Goal: Use online tool/utility: Utilize a website feature to perform a specific function

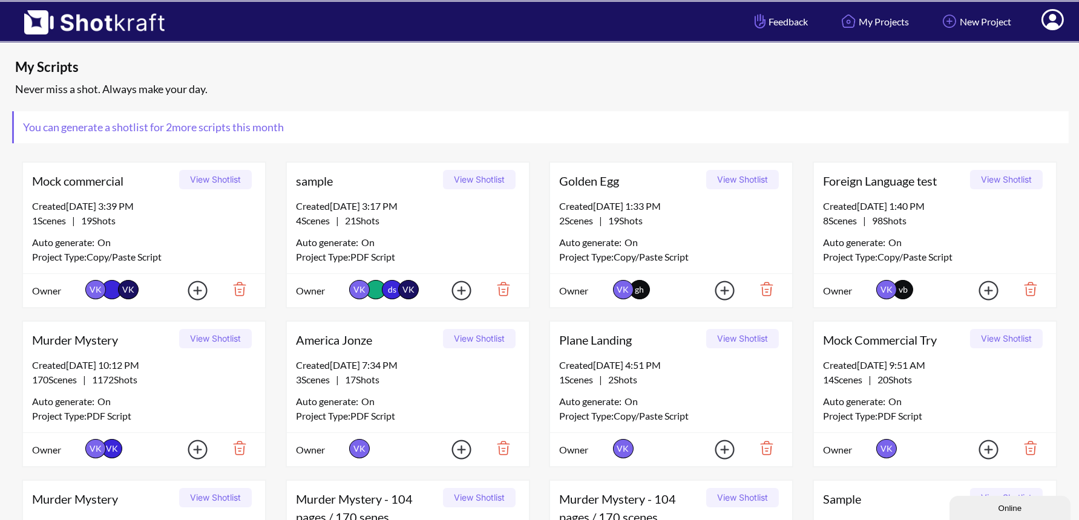
click at [1058, 22] on icon at bounding box center [1053, 19] width 22 height 21
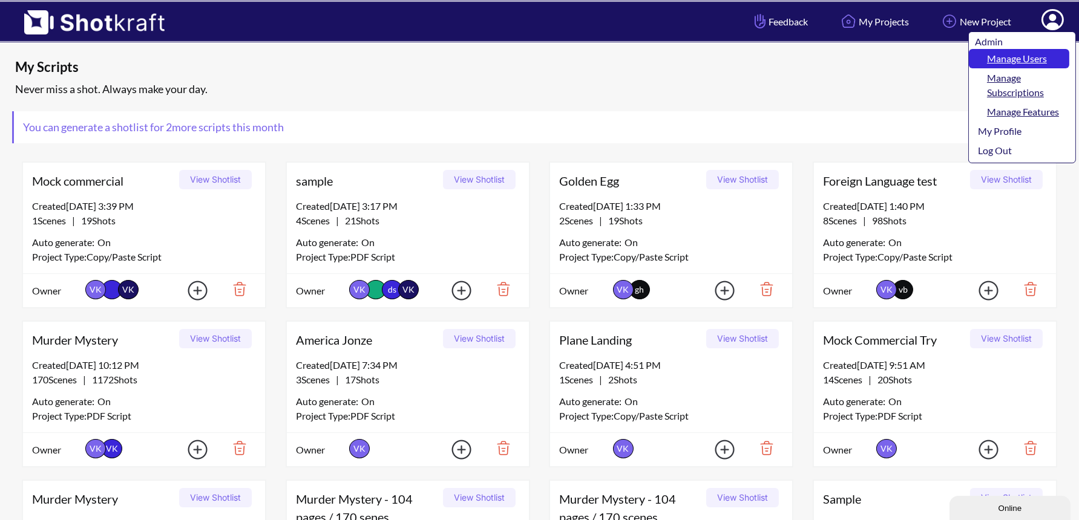
click at [1042, 57] on link "Manage Users" at bounding box center [1019, 58] width 100 height 19
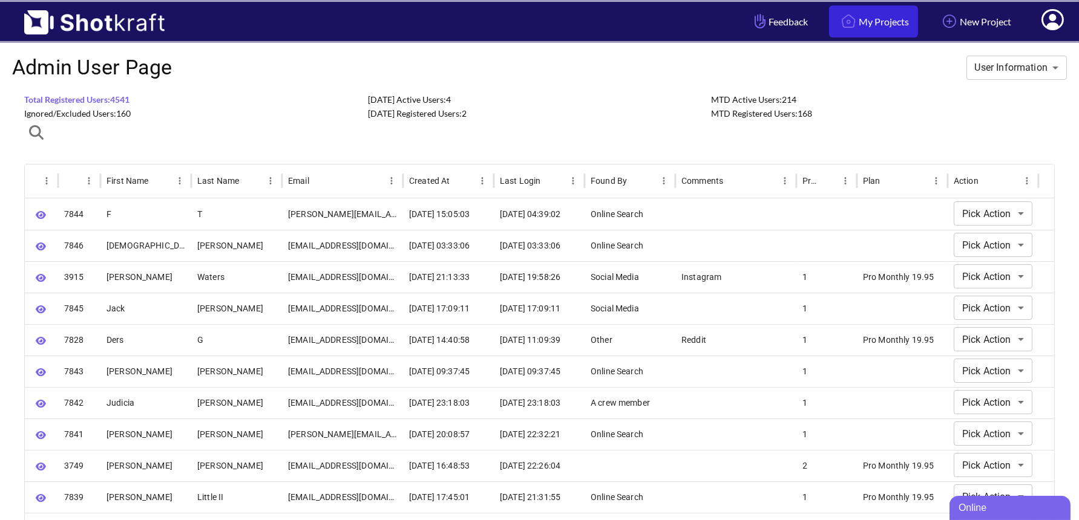
click at [859, 25] on link "My Projects" at bounding box center [873, 21] width 89 height 32
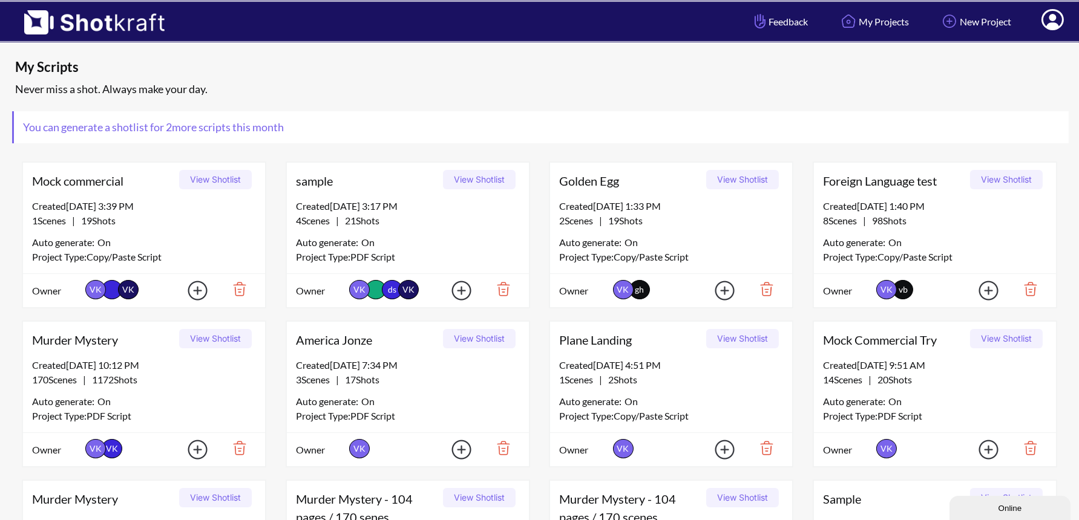
click at [479, 180] on button "View Shotlist" at bounding box center [479, 179] width 73 height 19
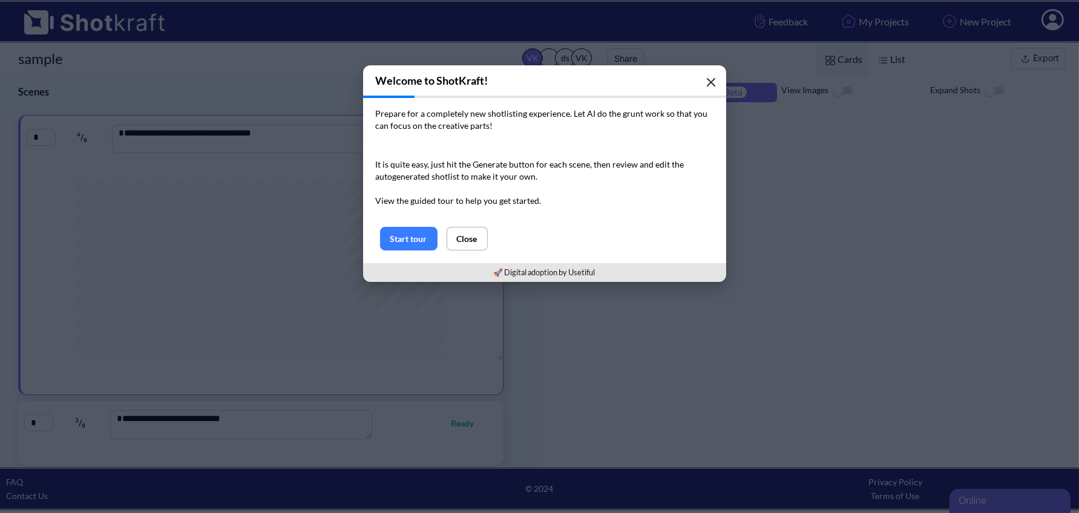
click at [706, 79] on icon "button" at bounding box center [711, 82] width 10 height 10
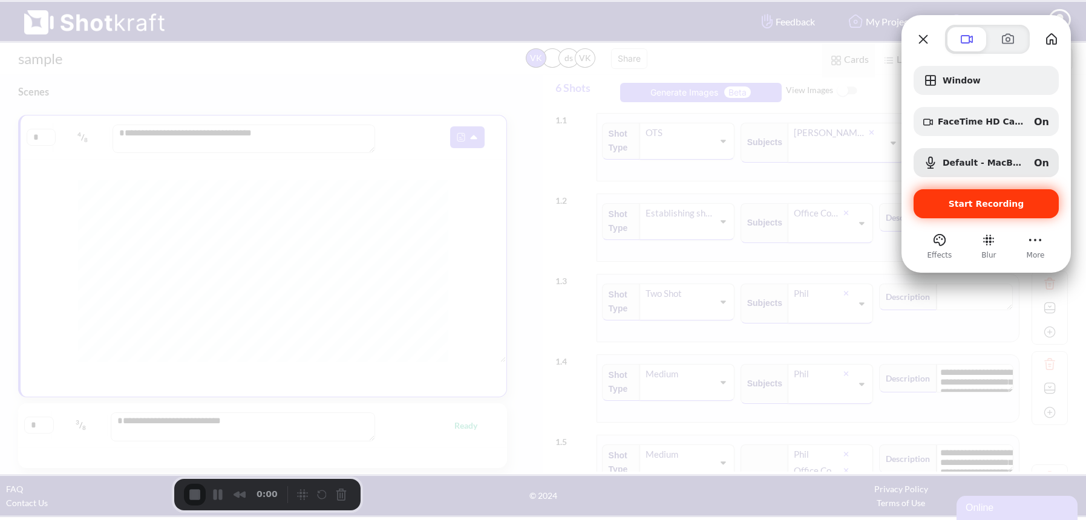
click at [947, 202] on span "Start Recording" at bounding box center [987, 204] width 126 height 10
click at [941, 206] on span "Start Recording" at bounding box center [987, 204] width 126 height 10
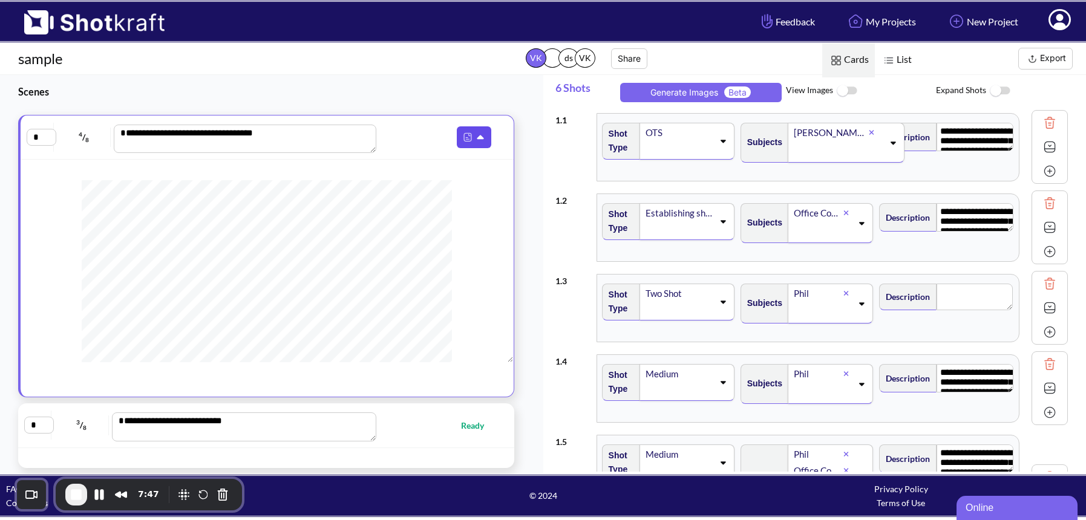
click at [476, 139] on icon at bounding box center [482, 138] width 13 height 11
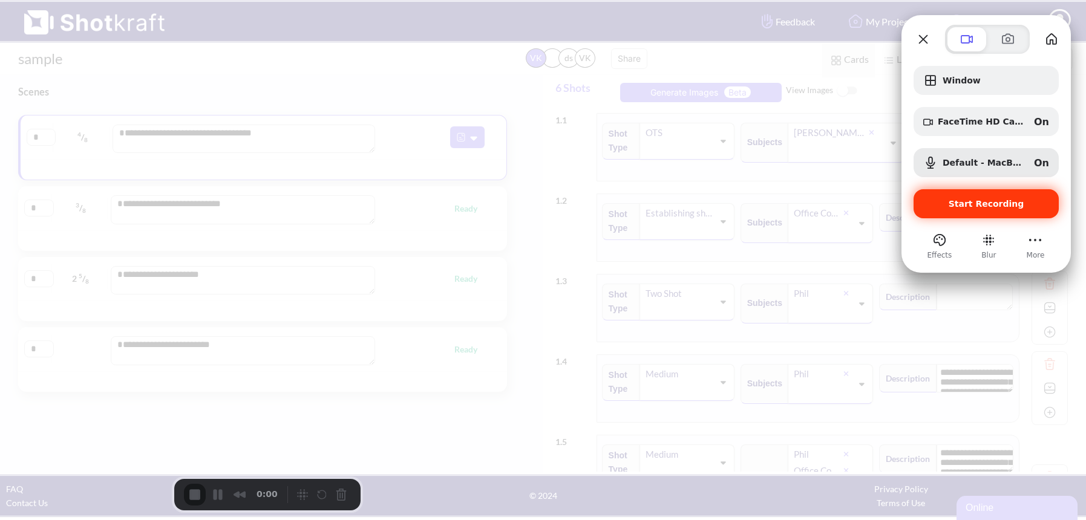
click at [965, 203] on span "Start Recording" at bounding box center [987, 204] width 76 height 10
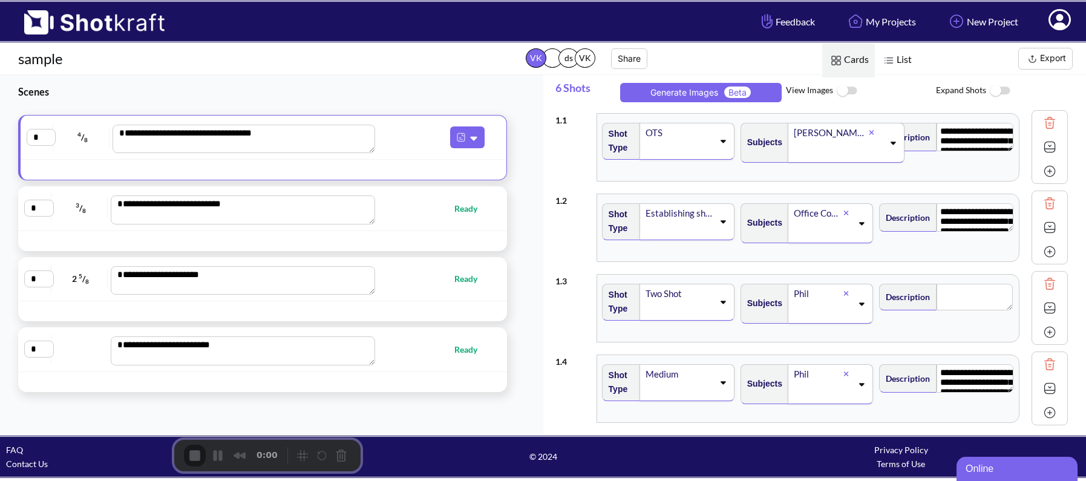
click at [478, 137] on icon at bounding box center [481, 139] width 7 height 4
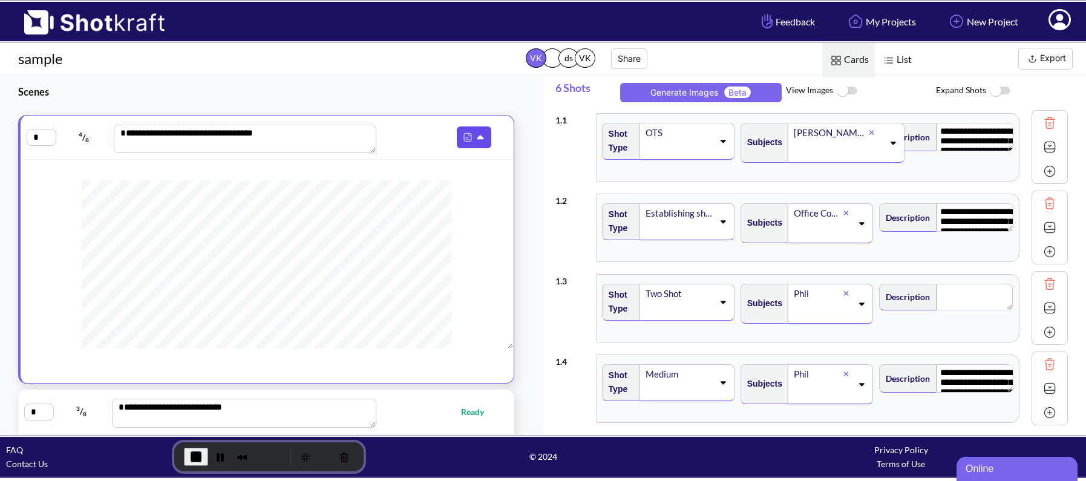
click at [478, 137] on icon at bounding box center [481, 137] width 7 height 4
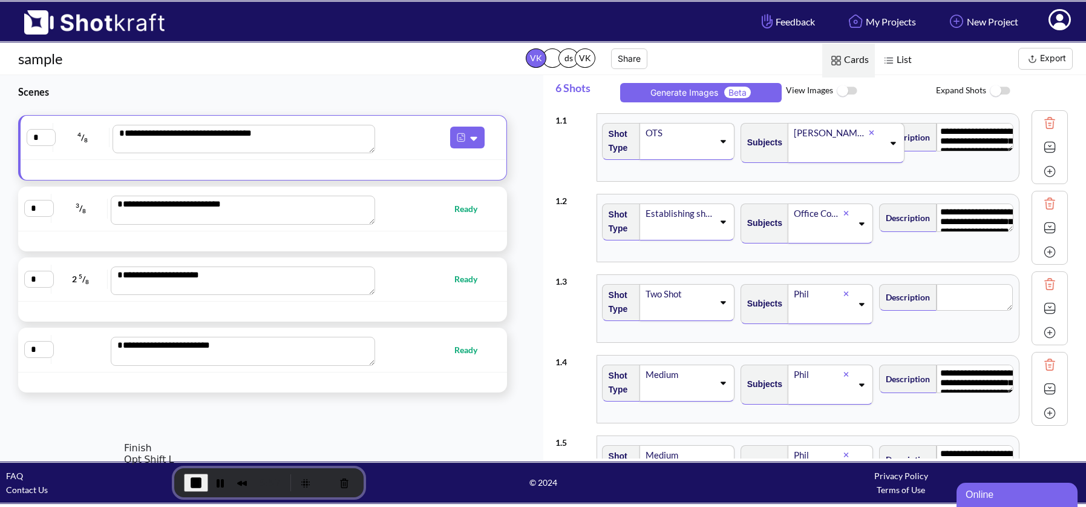
click at [189, 481] on span "End Recording" at bounding box center [196, 482] width 15 height 15
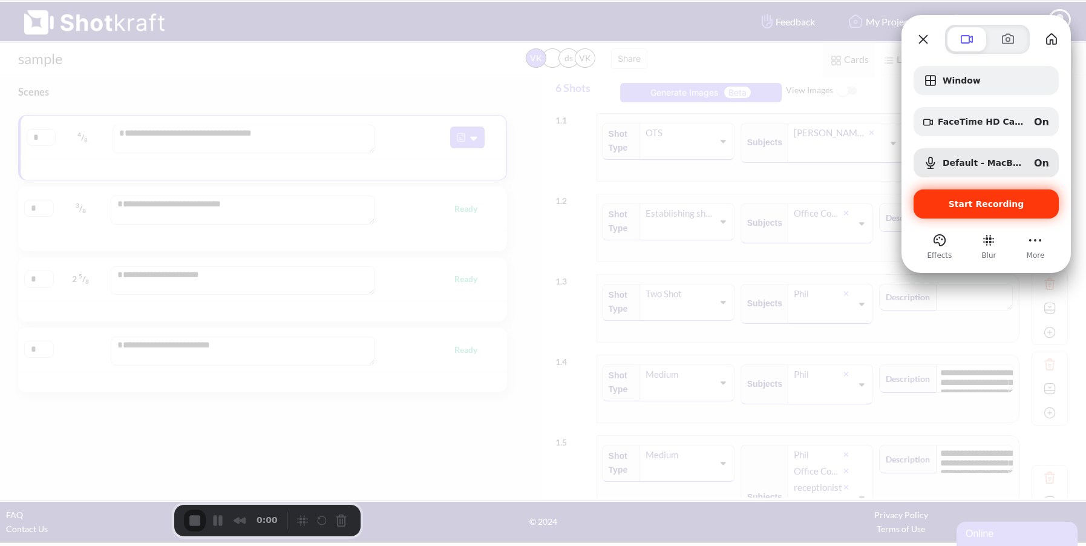
click at [971, 203] on span "Start Recording" at bounding box center [987, 204] width 76 height 10
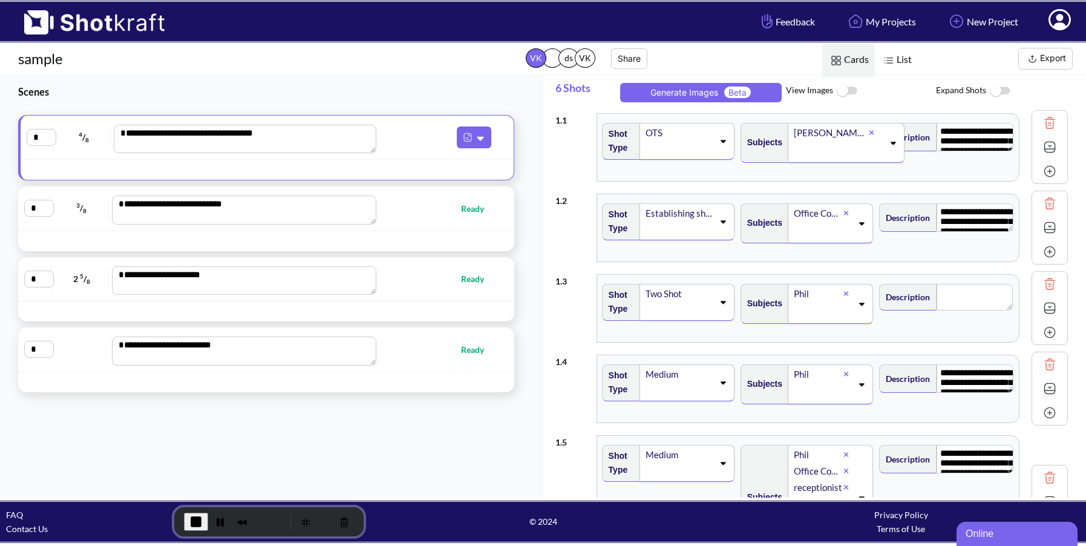
click at [486, 276] on span "Ready" at bounding box center [478, 279] width 35 height 14
type textarea "**********"
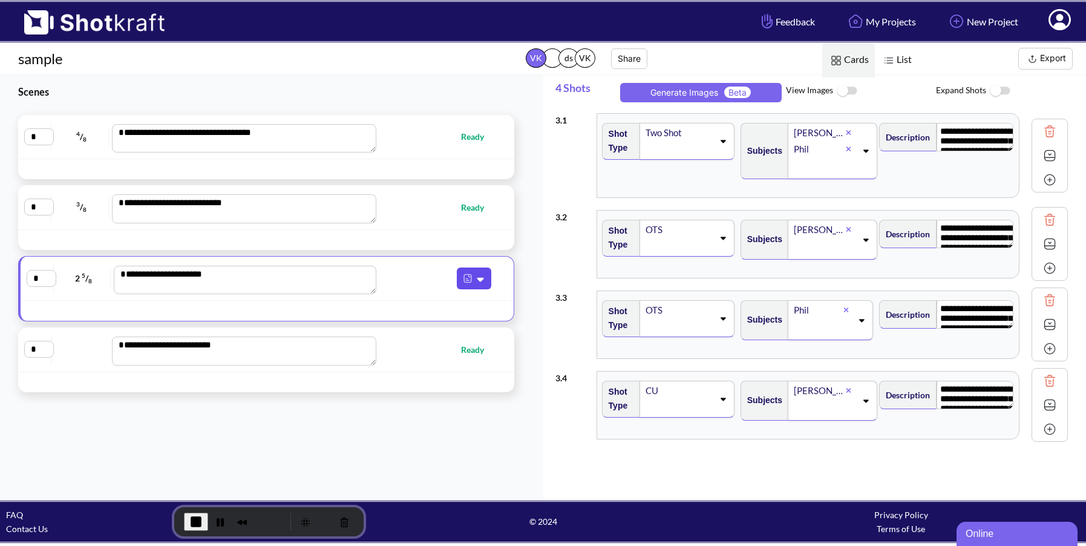
click at [476, 275] on icon at bounding box center [482, 279] width 13 height 11
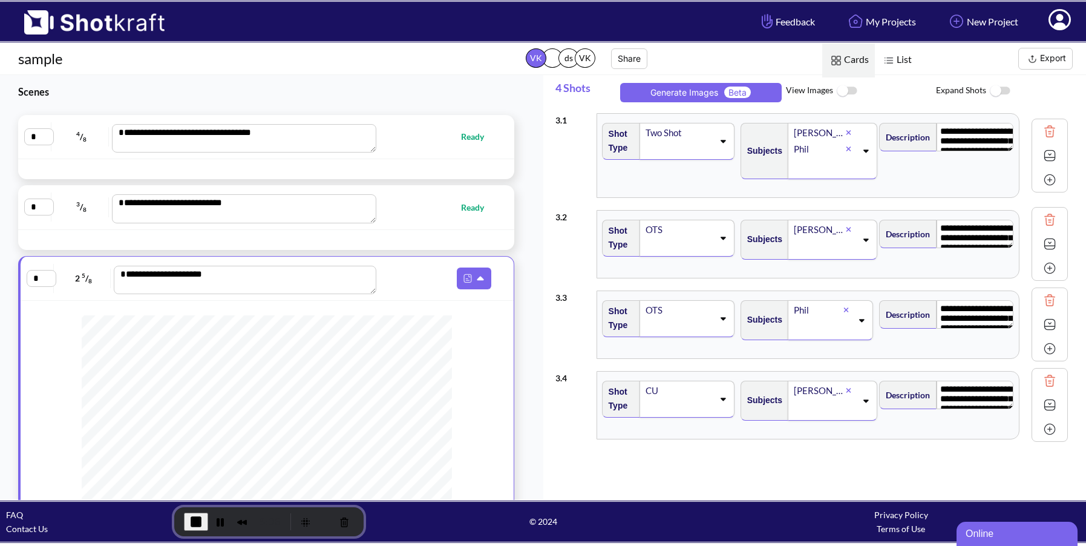
scroll to position [604, 0]
click at [189, 518] on span "End Recording" at bounding box center [196, 521] width 15 height 15
